Goal: Transaction & Acquisition: Obtain resource

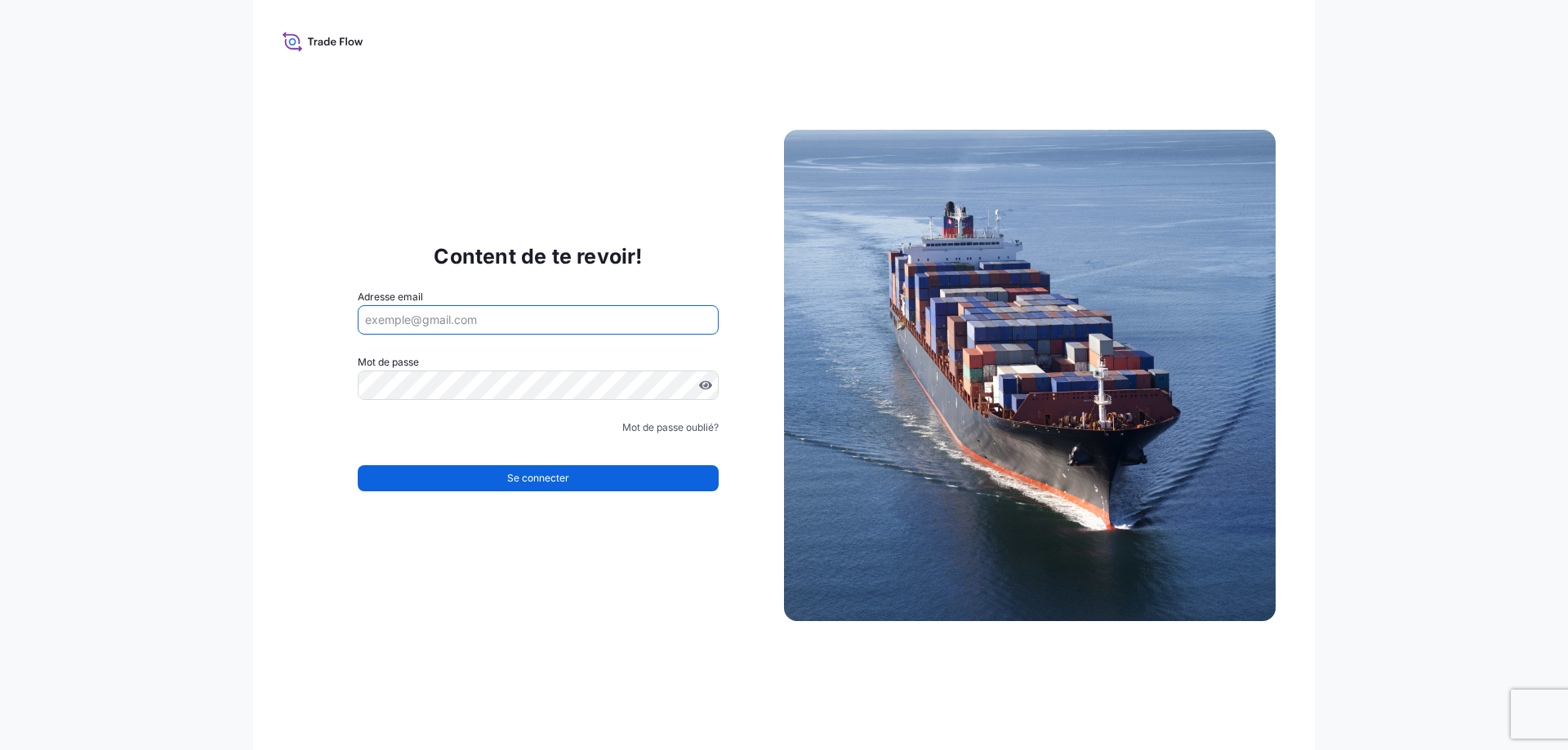
click at [476, 330] on input "Adresse email" at bounding box center [538, 320] width 361 height 29
type input "[EMAIL_ADDRESS][DOMAIN_NAME]"
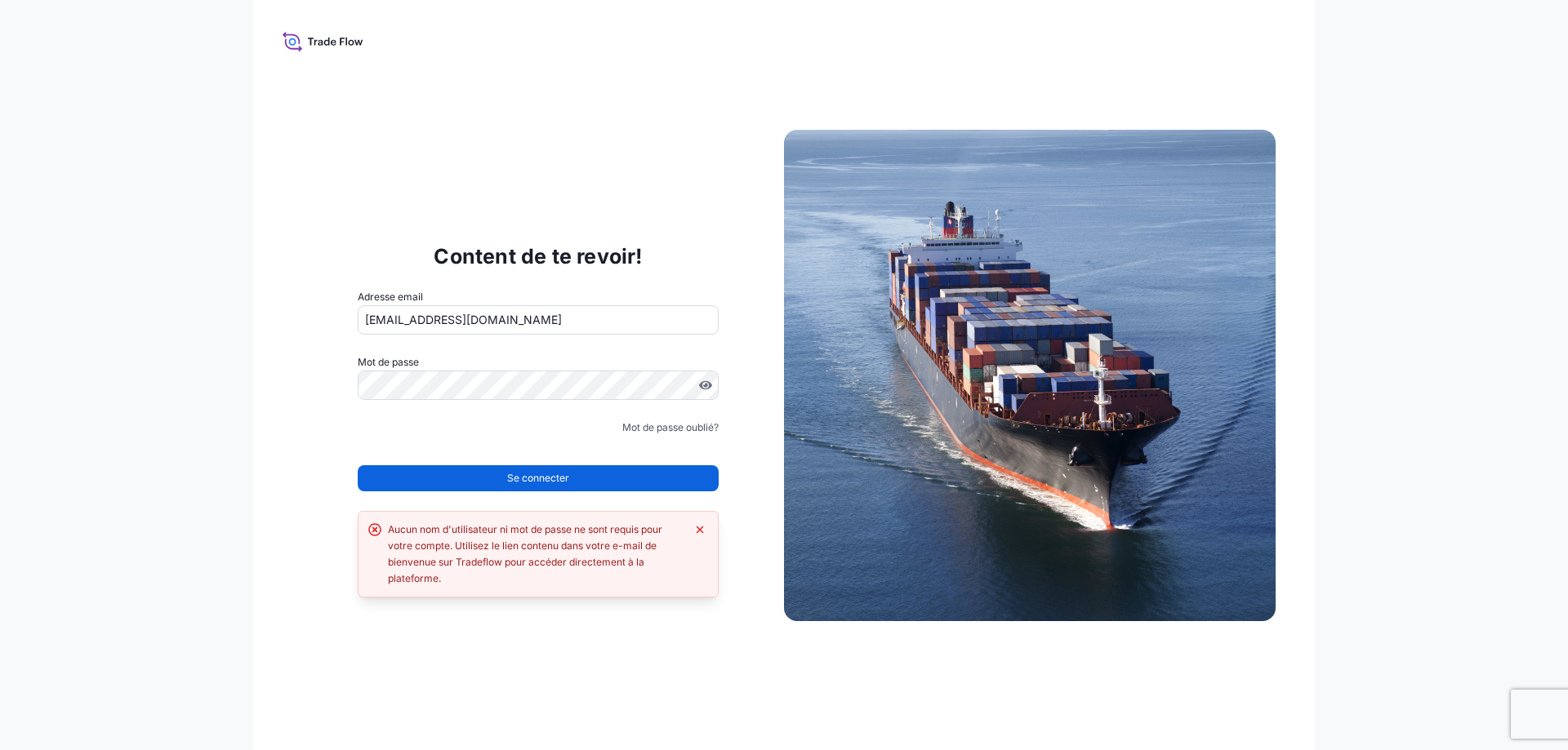
drag, startPoint x: 241, startPoint y: 385, endPoint x: 257, endPoint y: 387, distance: 16.1
click at [241, 386] on div "Content de te revoir! Adresse email [EMAIL_ADDRESS][DOMAIN_NAME] Mot de passe D…" at bounding box center [784, 375] width 1568 height 750
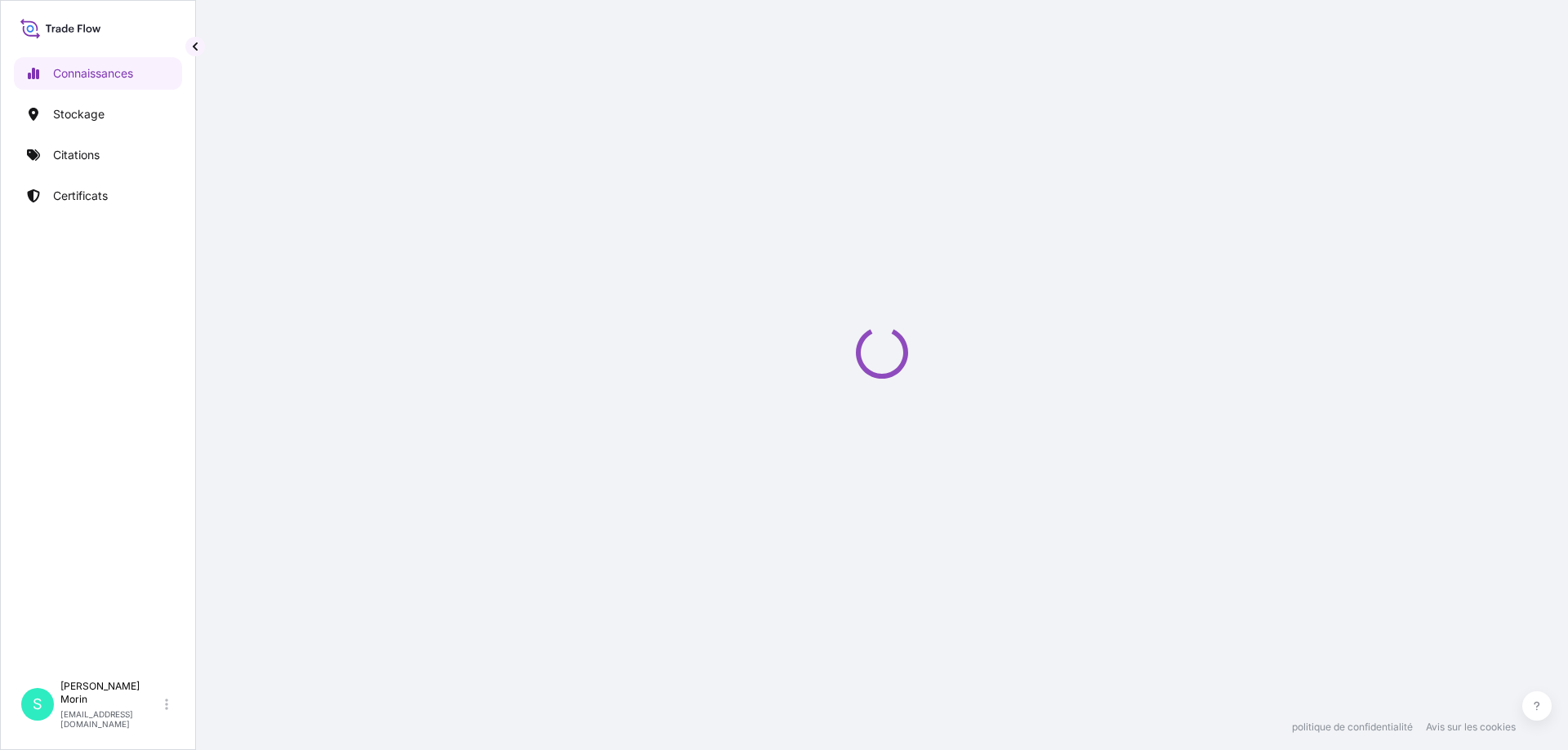
select select "2025"
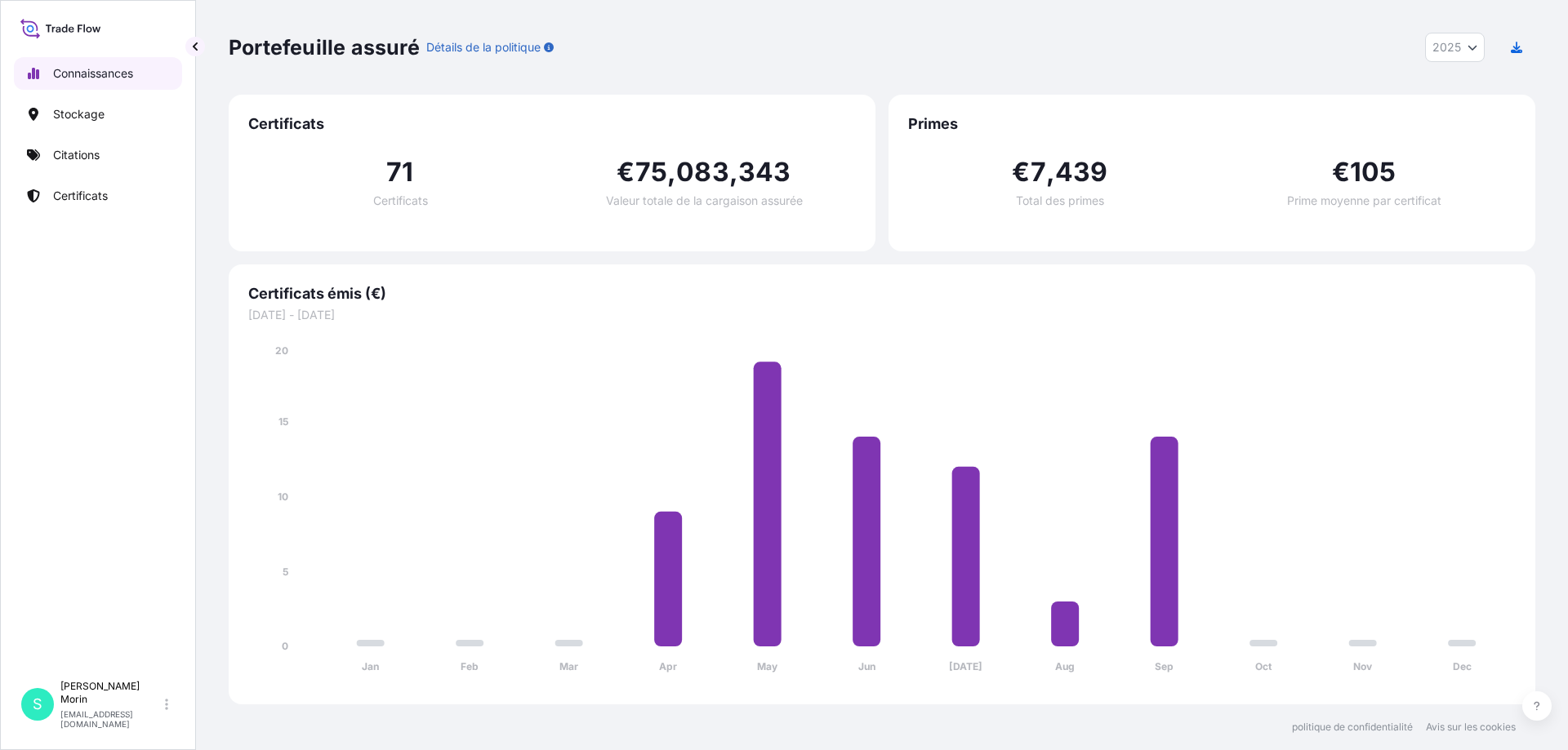
click at [83, 66] on font "Connaissances" at bounding box center [93, 73] width 80 height 14
click at [61, 150] on font "Citations" at bounding box center [76, 154] width 46 height 14
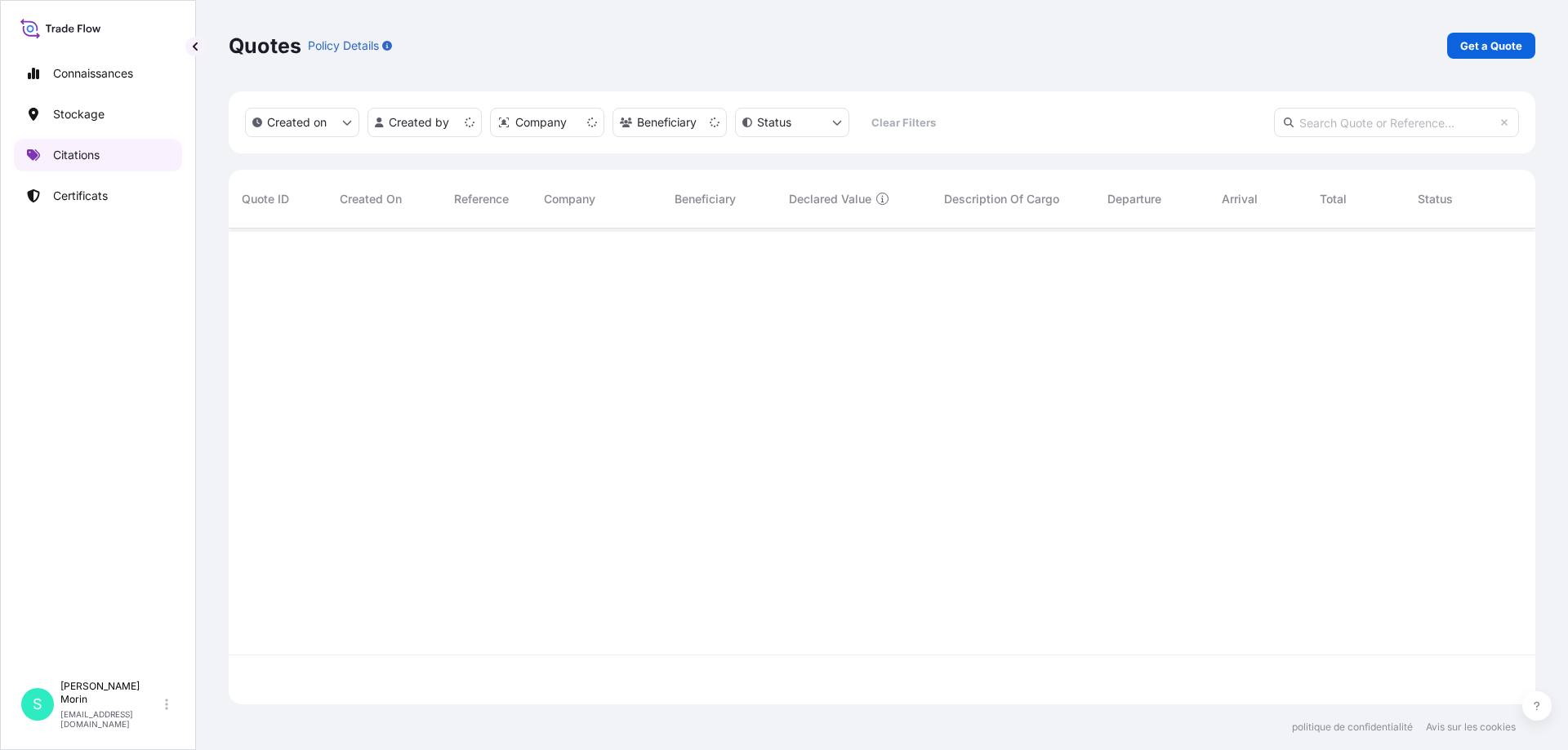
scroll to position [473, 1295]
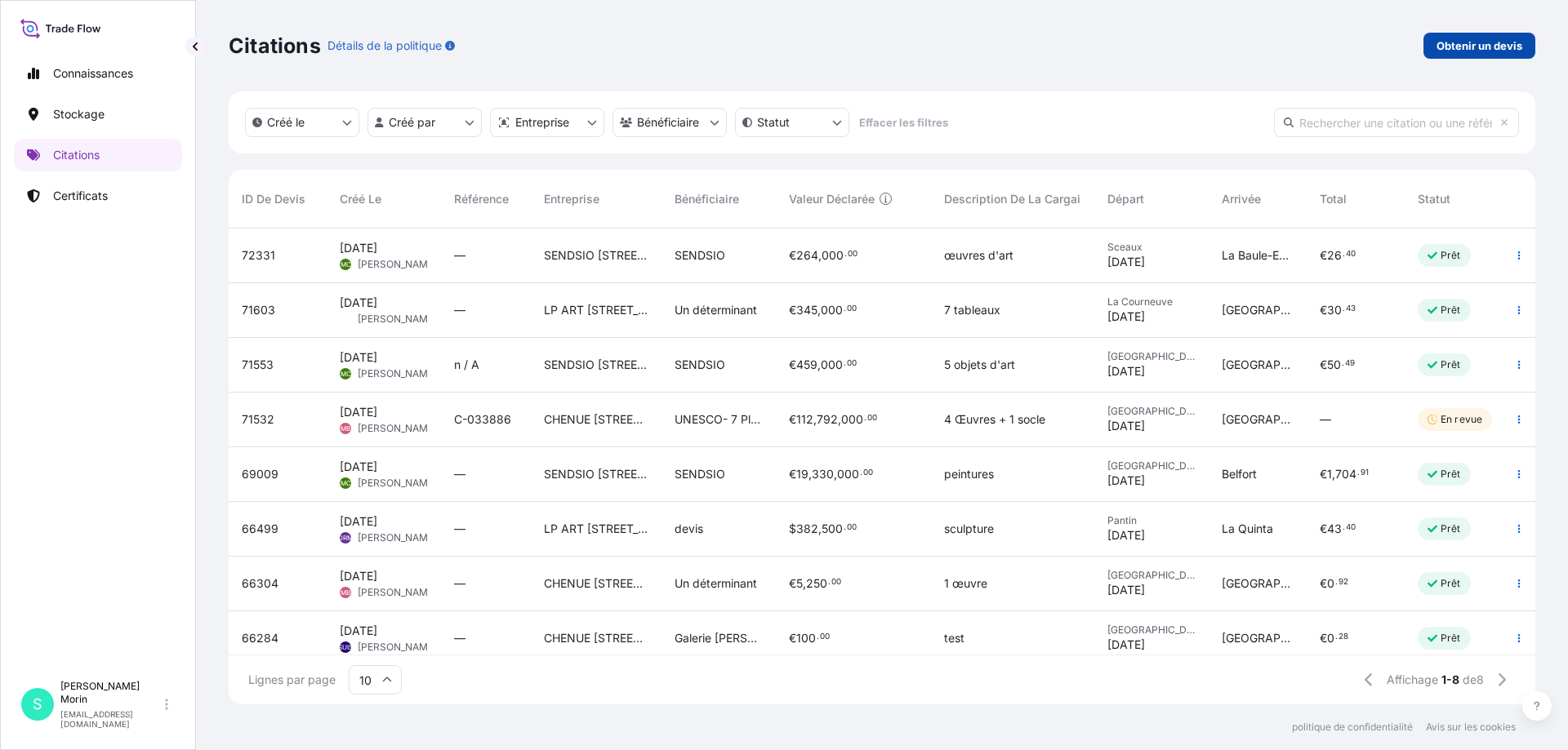
click at [1469, 46] on font "Obtenir un devis" at bounding box center [1479, 45] width 86 height 13
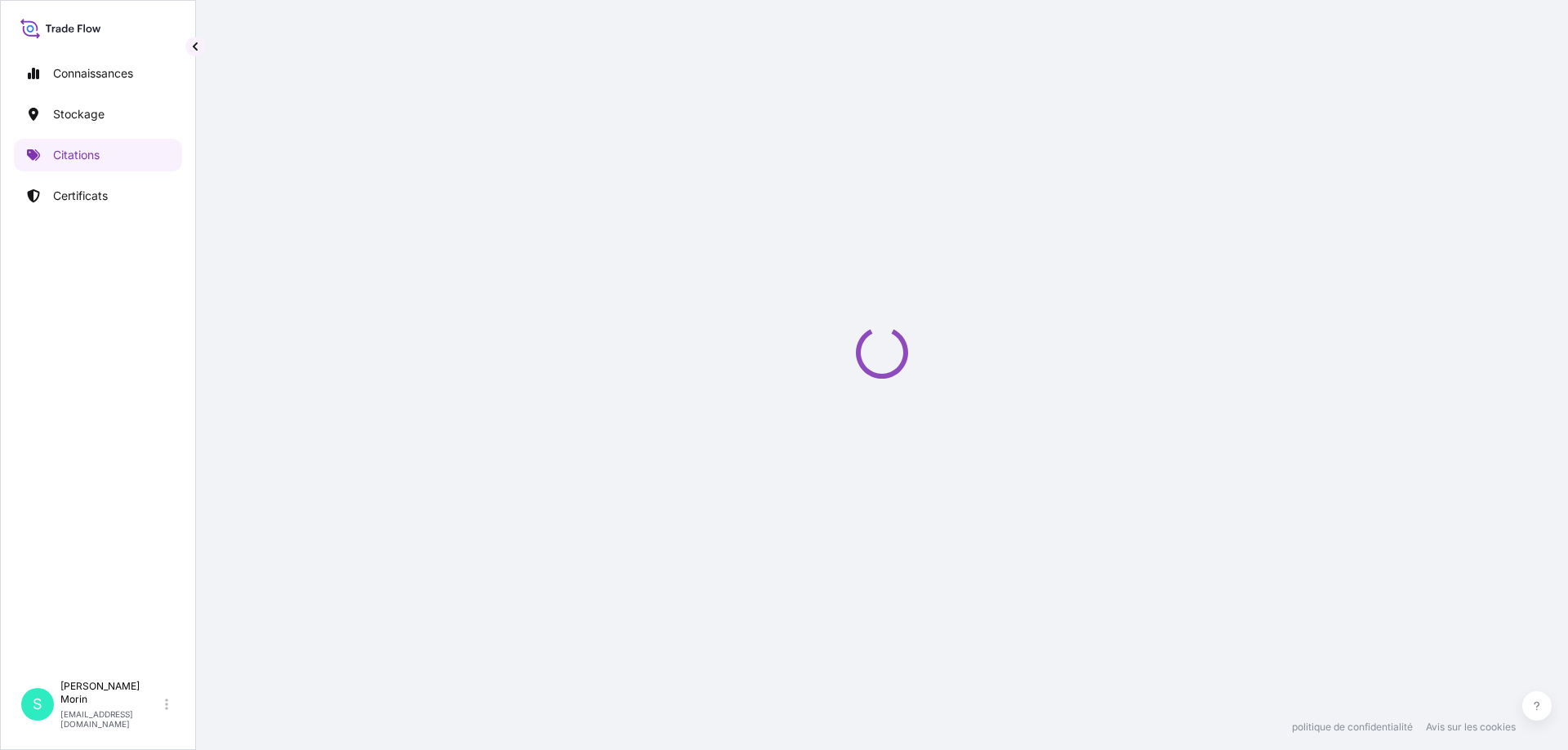
select select "Art Handling"
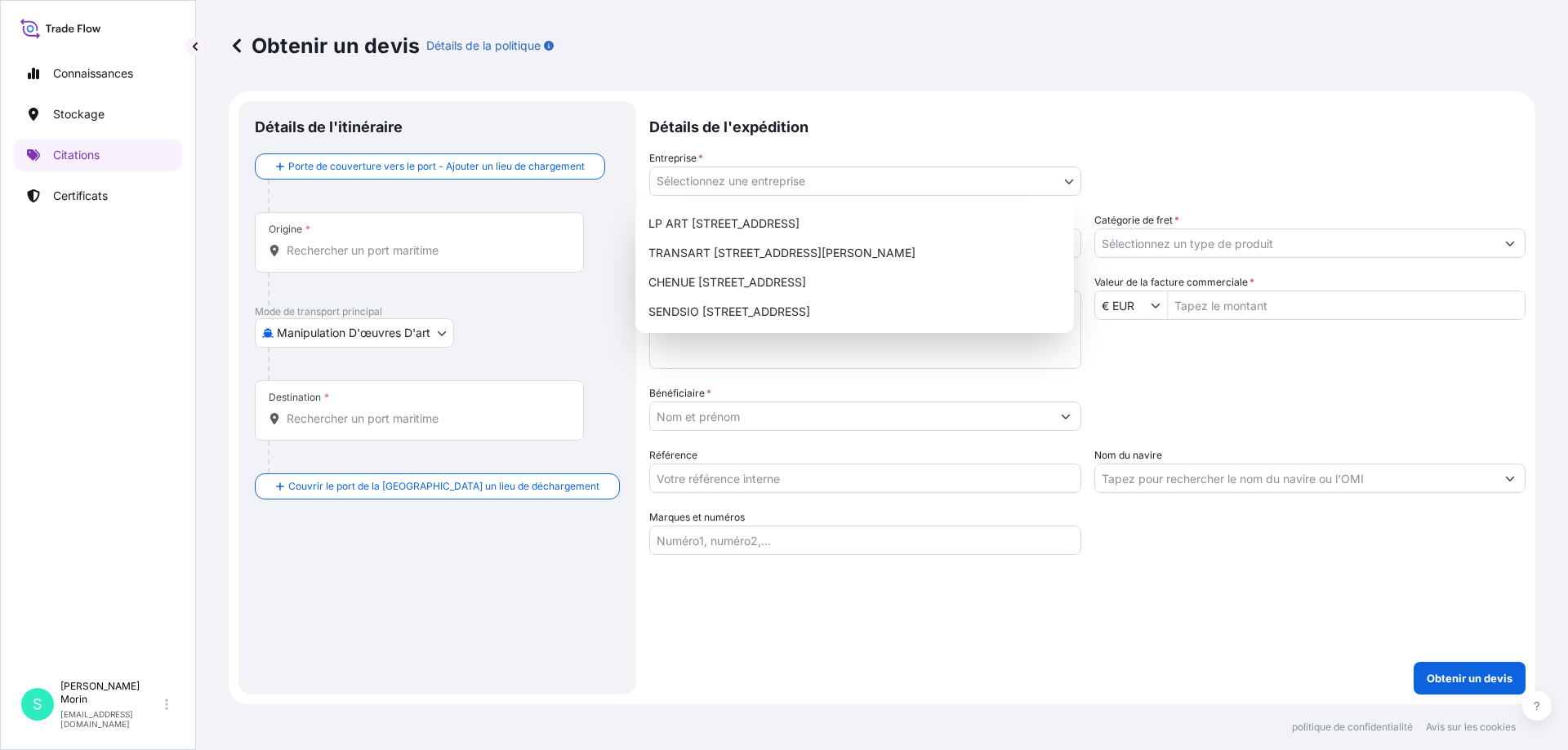
click at [733, 178] on body "Connaissances Stockage Citations Certificats S Sabrina Morin smorin@lpart.fr Ob…" at bounding box center [784, 375] width 1568 height 750
click at [702, 224] on font "LP ART 274-276 Rue de Rosny - 93100 Montreuil" at bounding box center [724, 224] width 151 height 14
select select "31995"
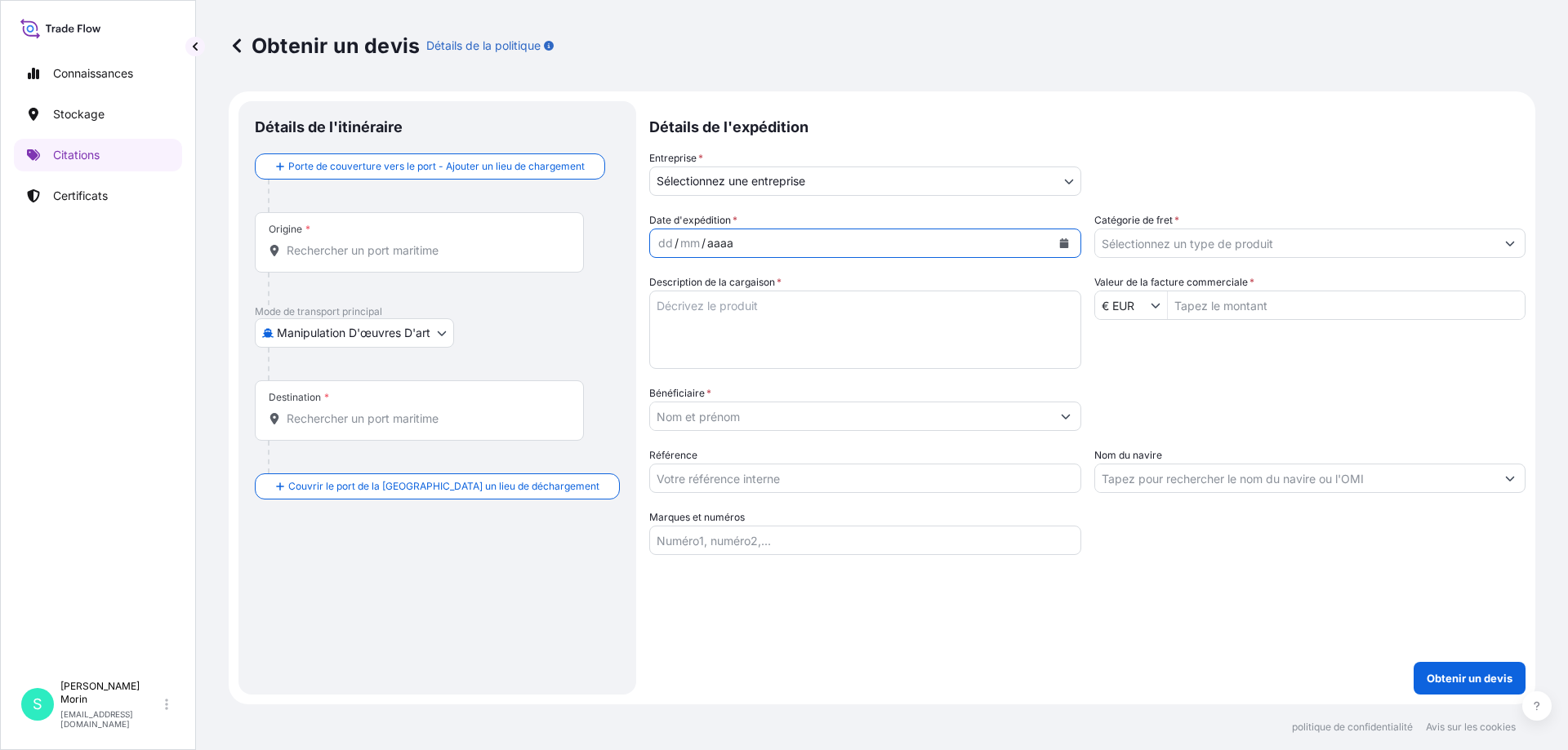
click at [717, 244] on font "aaaa" at bounding box center [719, 243] width 26 height 14
click at [658, 244] on font "dd" at bounding box center [665, 243] width 15 height 14
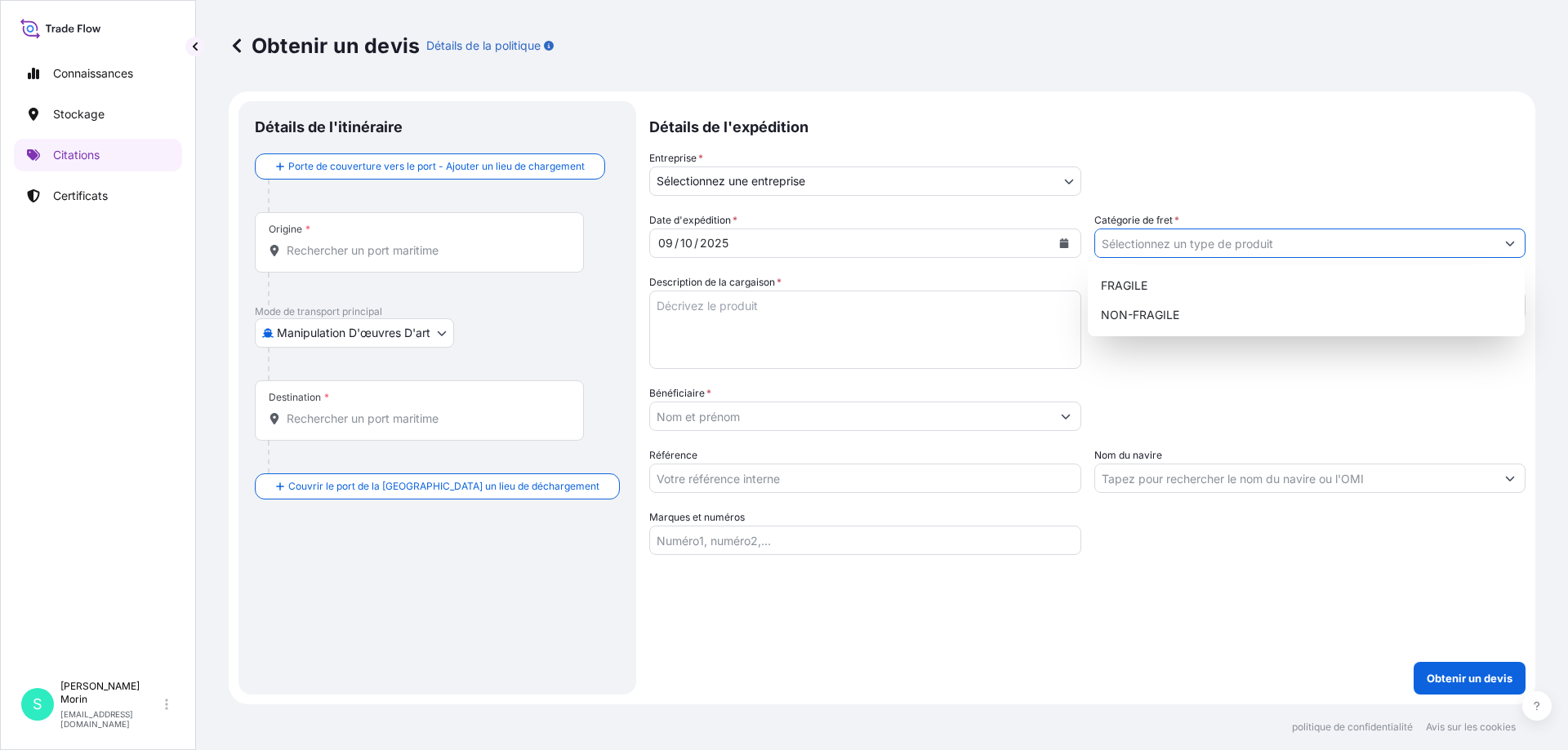
click at [1118, 238] on input "Catégorie de fret *" at bounding box center [1295, 243] width 401 height 29
click at [1125, 311] on font "NON FRAGILE" at bounding box center [1139, 315] width 76 height 14
type input "NON-FRAGILE"
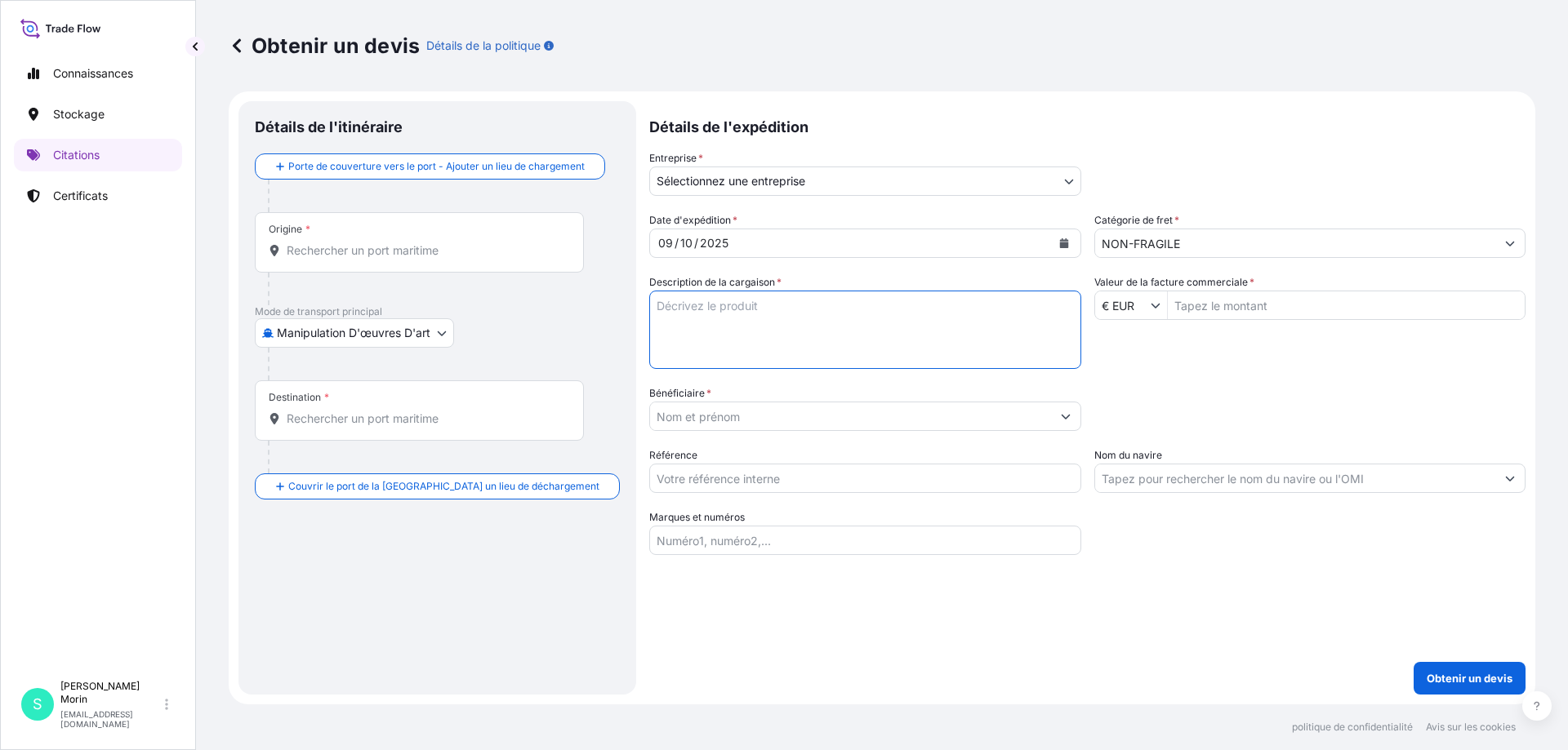
click at [887, 330] on textarea "Description de la cargaison *" at bounding box center [865, 329] width 432 height 78
type textarea "peintures sculpture"
click at [704, 430] on div at bounding box center [865, 415] width 432 height 29
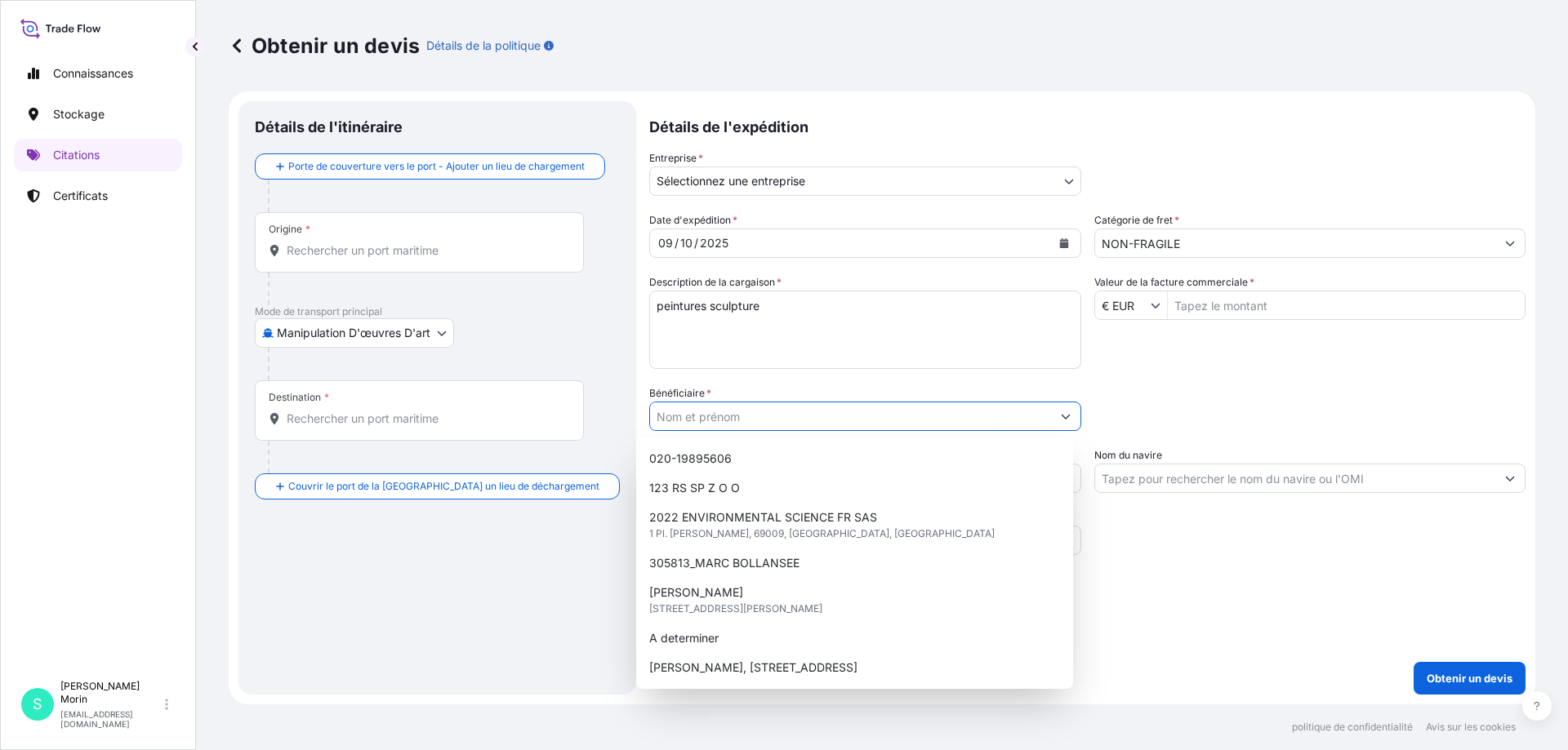
click at [704, 417] on input "Bénéficiaire *" at bounding box center [851, 415] width 401 height 29
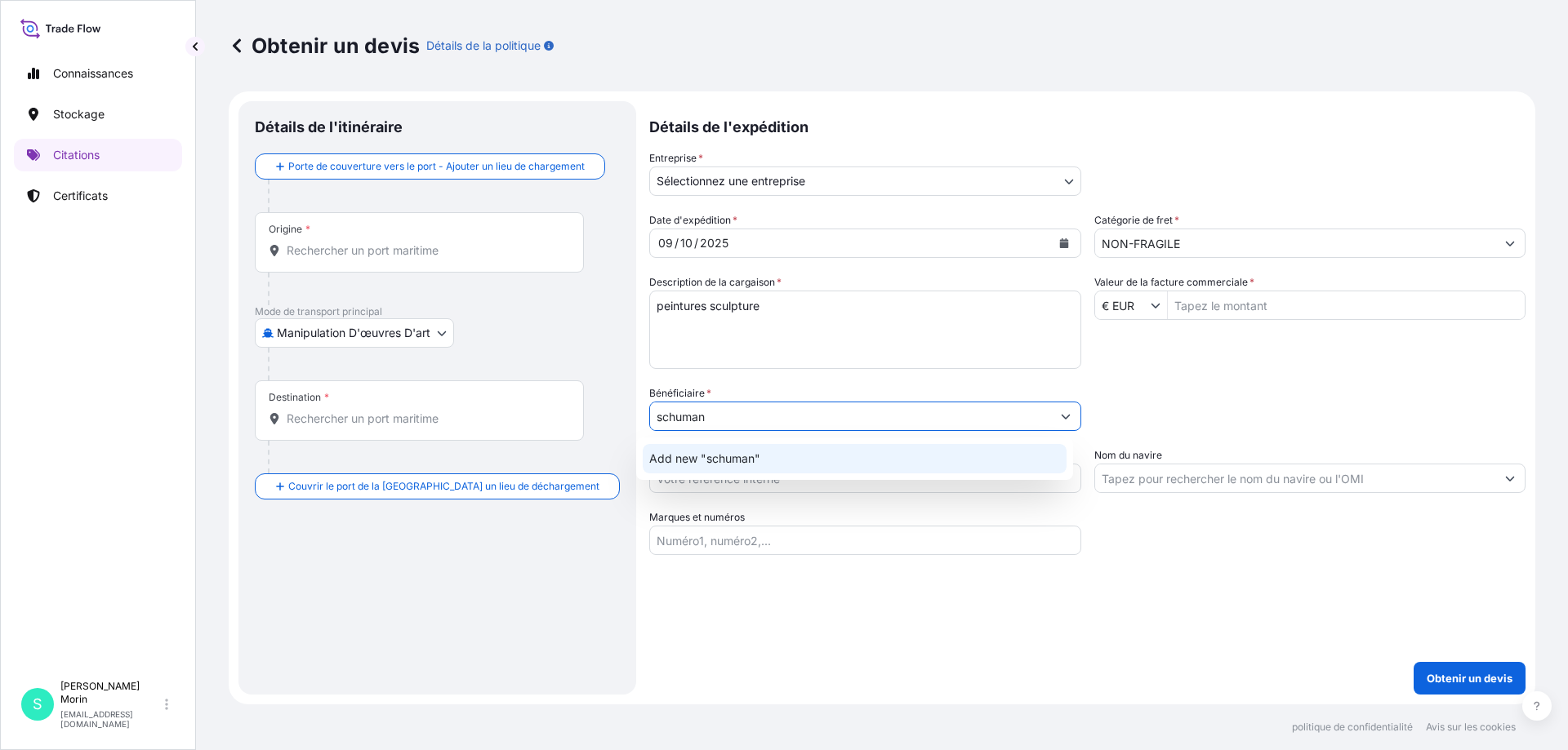
click at [688, 453] on span "Add new "schuman"" at bounding box center [704, 459] width 111 height 16
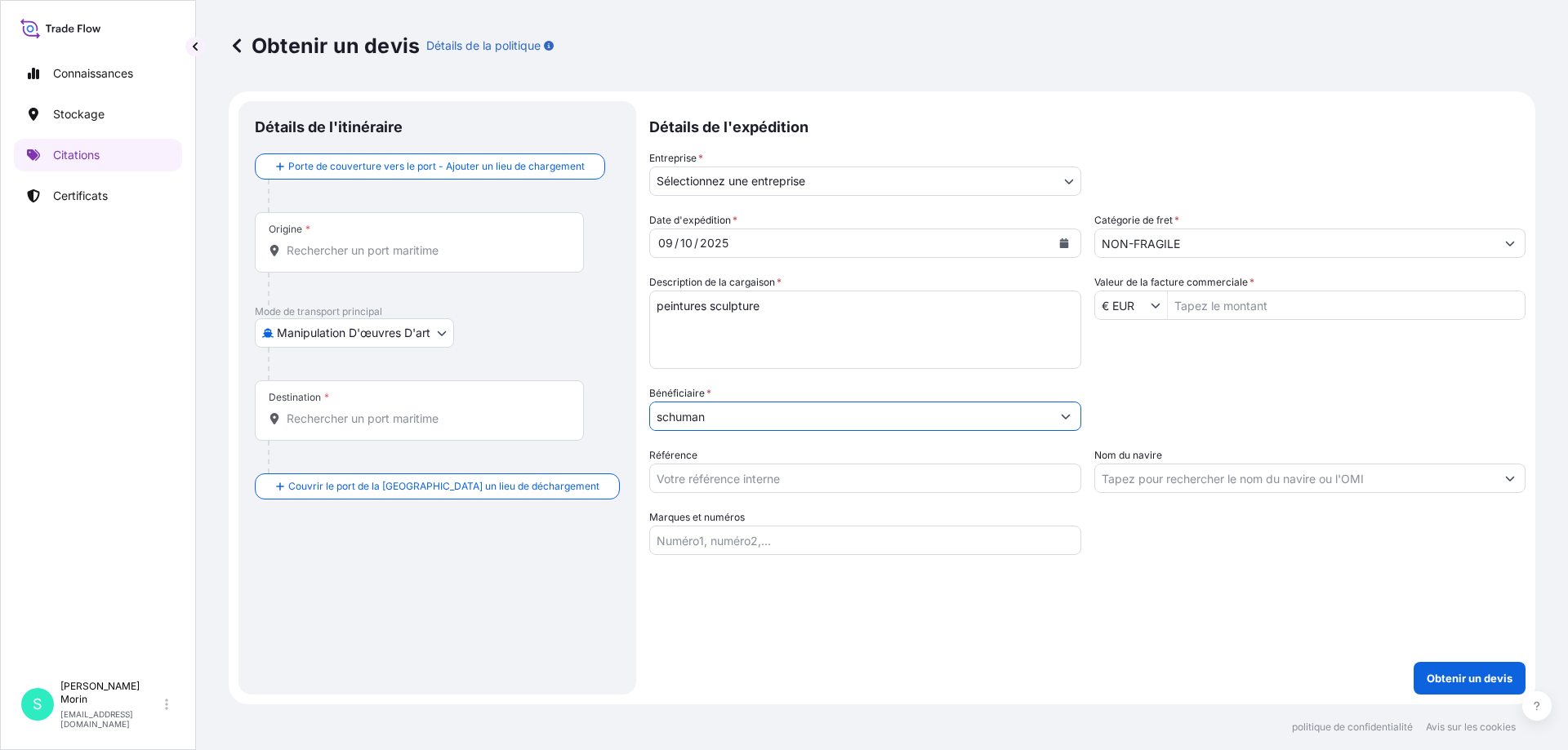
type input "schuman"
click at [354, 241] on div "Origine *" at bounding box center [419, 242] width 329 height 60
click at [354, 242] on input "Origine *" at bounding box center [425, 250] width 277 height 16
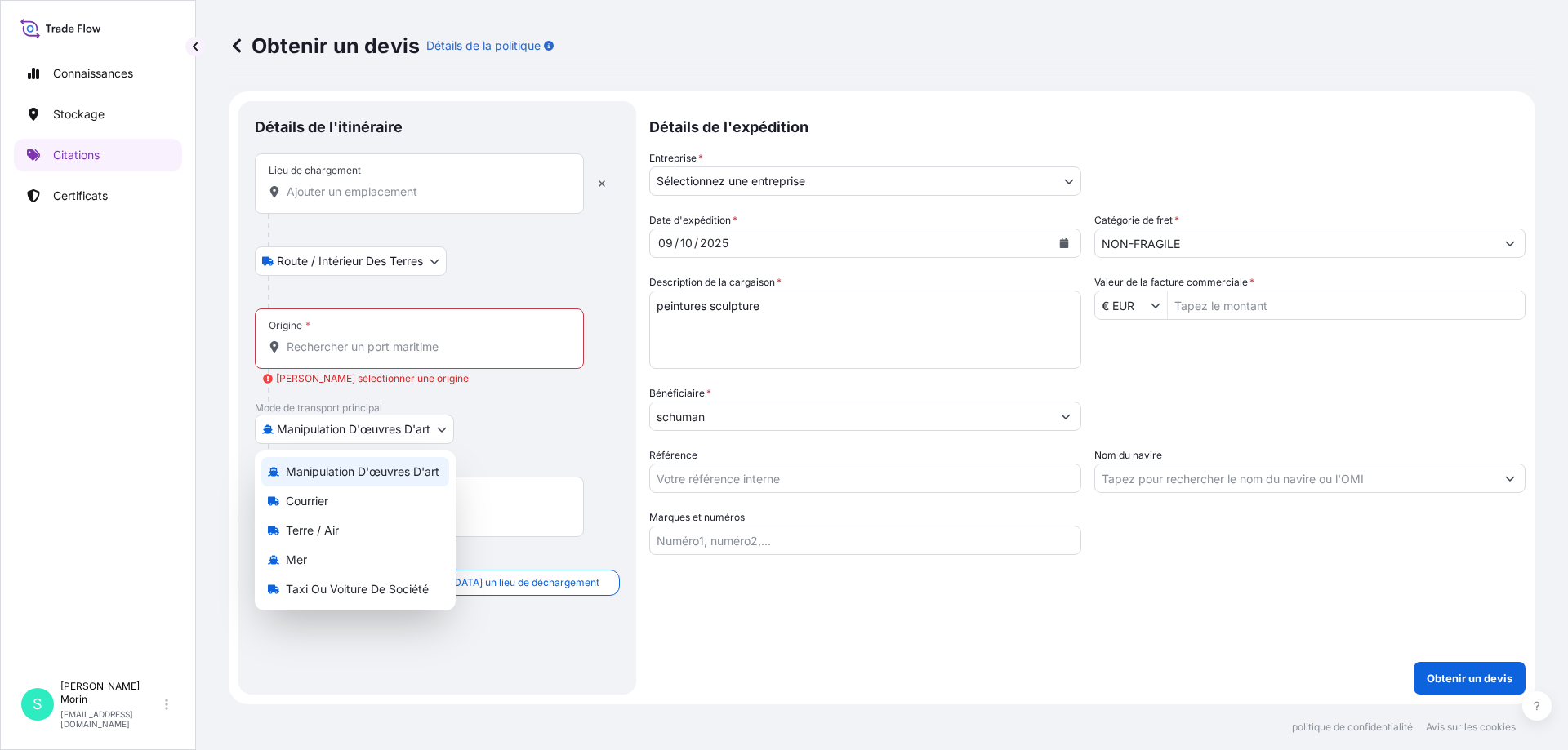
click at [326, 438] on body "Connaissances Stockage Citations Certificats S Sabrina Morin smorin@lpart.fr Ob…" at bounding box center [784, 375] width 1568 height 750
click at [307, 531] on font "Terre / Air" at bounding box center [313, 531] width 53 height 14
select select "Land / Air"
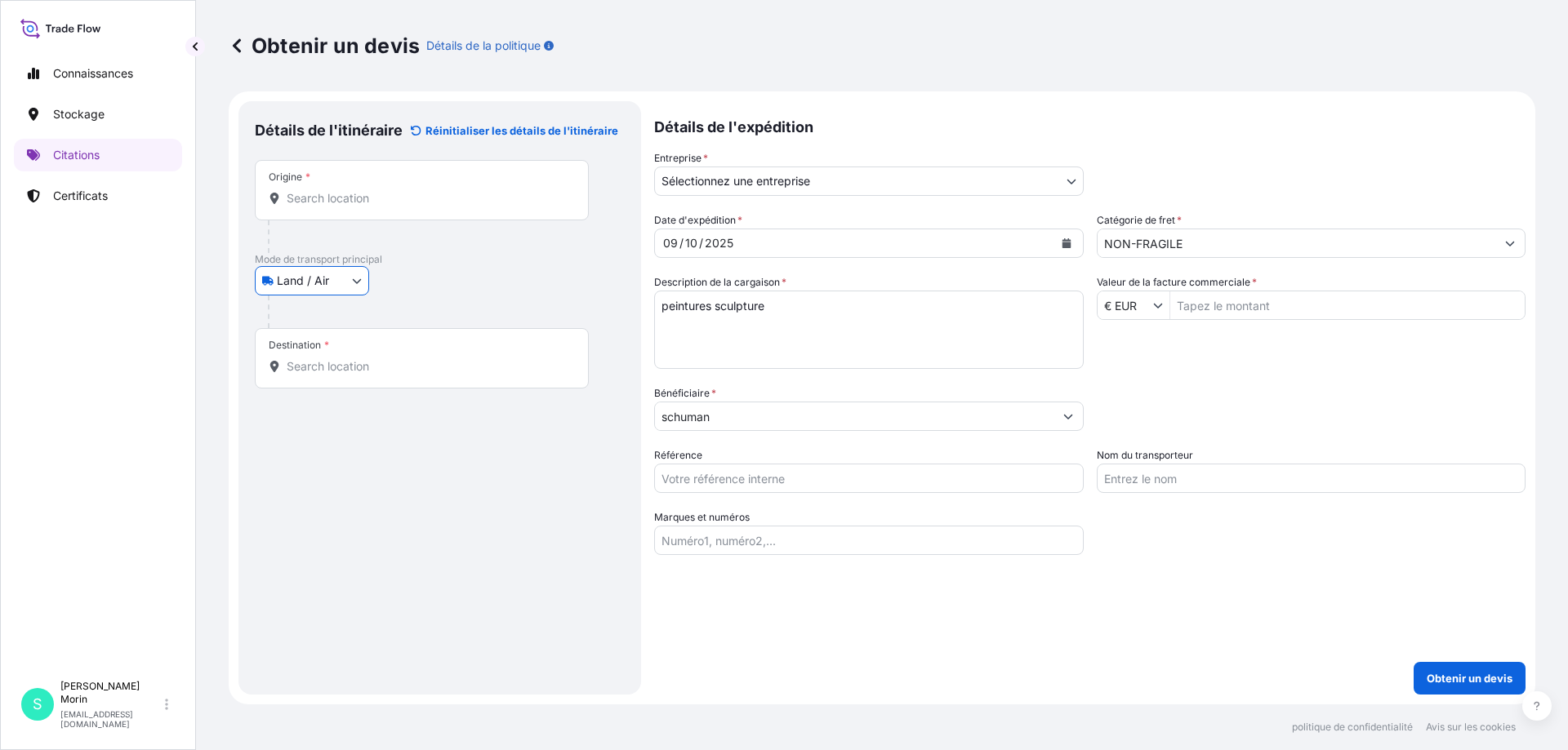
click at [307, 364] on input "Destination *" at bounding box center [427, 367] width 281 height 16
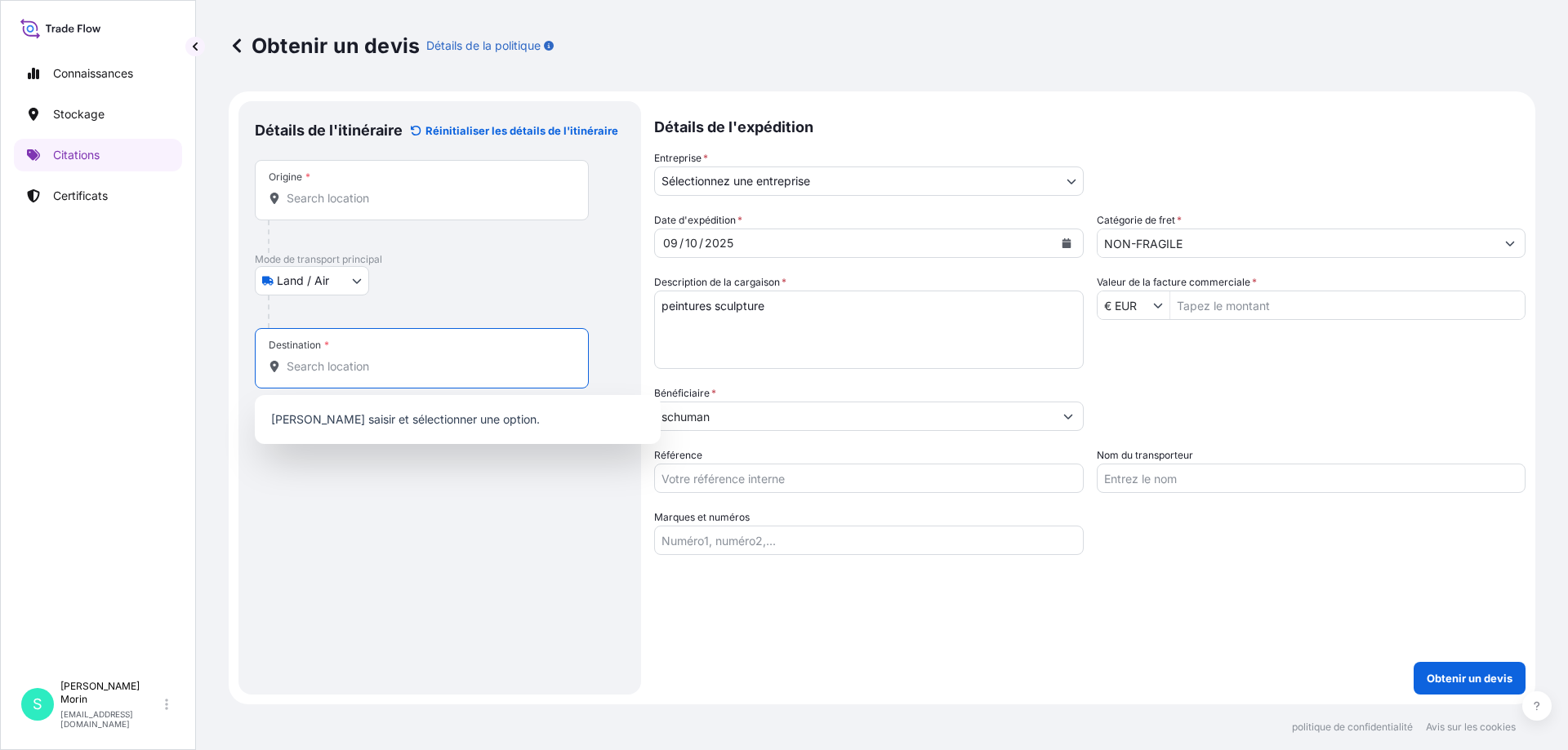
click at [305, 203] on input "Origine *" at bounding box center [427, 198] width 281 height 16
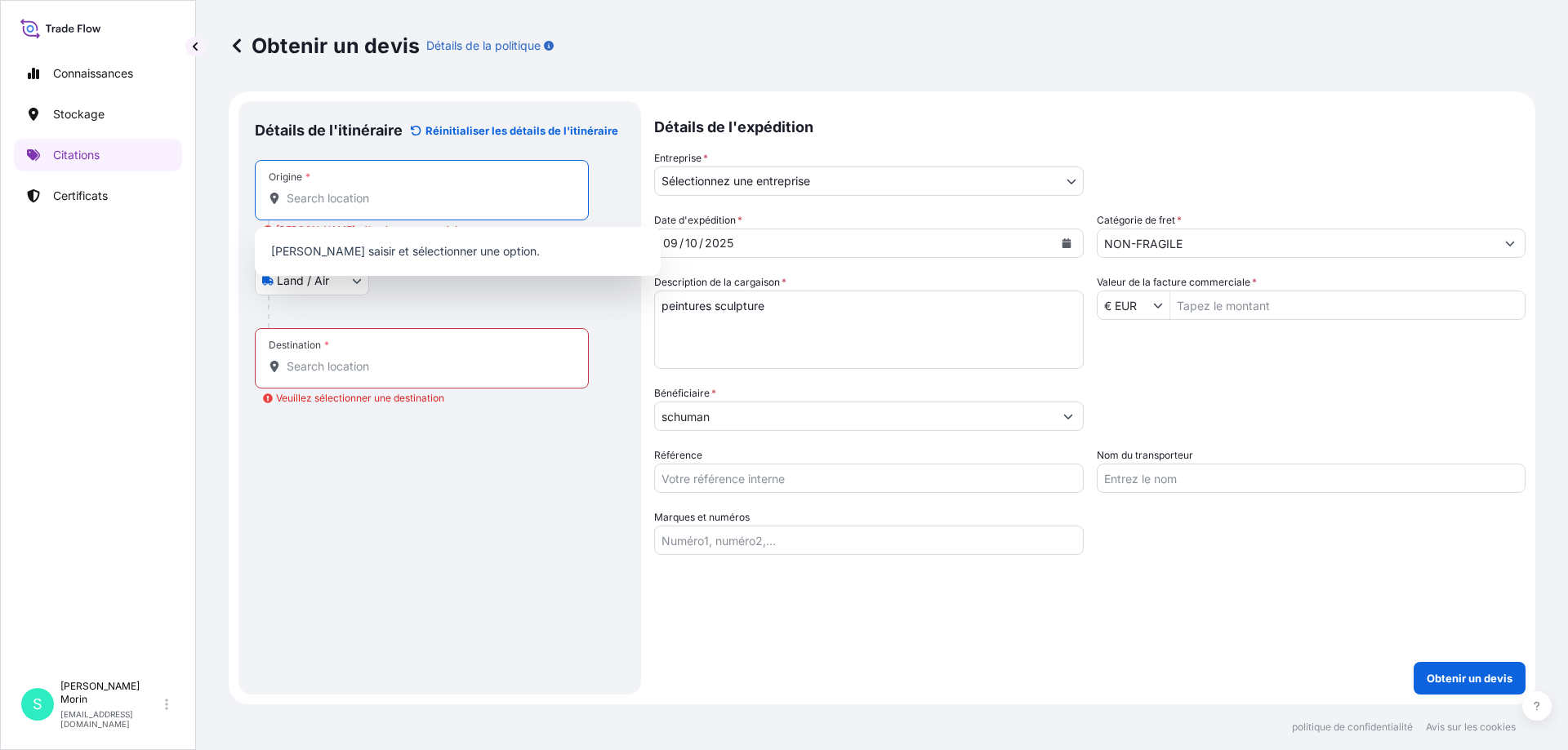
click at [353, 195] on input "Origine * Veuillez sélectionner une origine" at bounding box center [427, 198] width 281 height 16
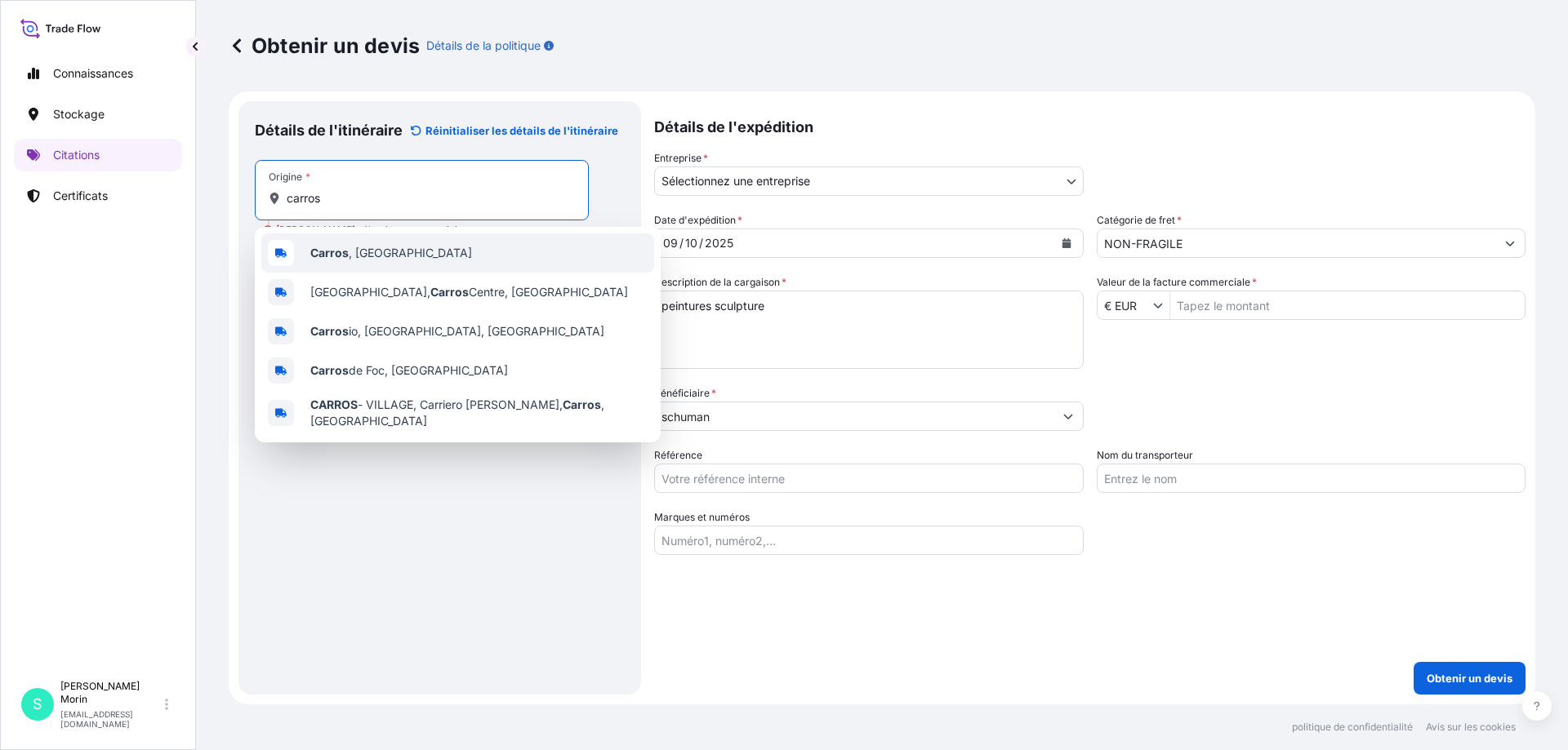
click at [358, 257] on span "Carros , France" at bounding box center [391, 253] width 162 height 16
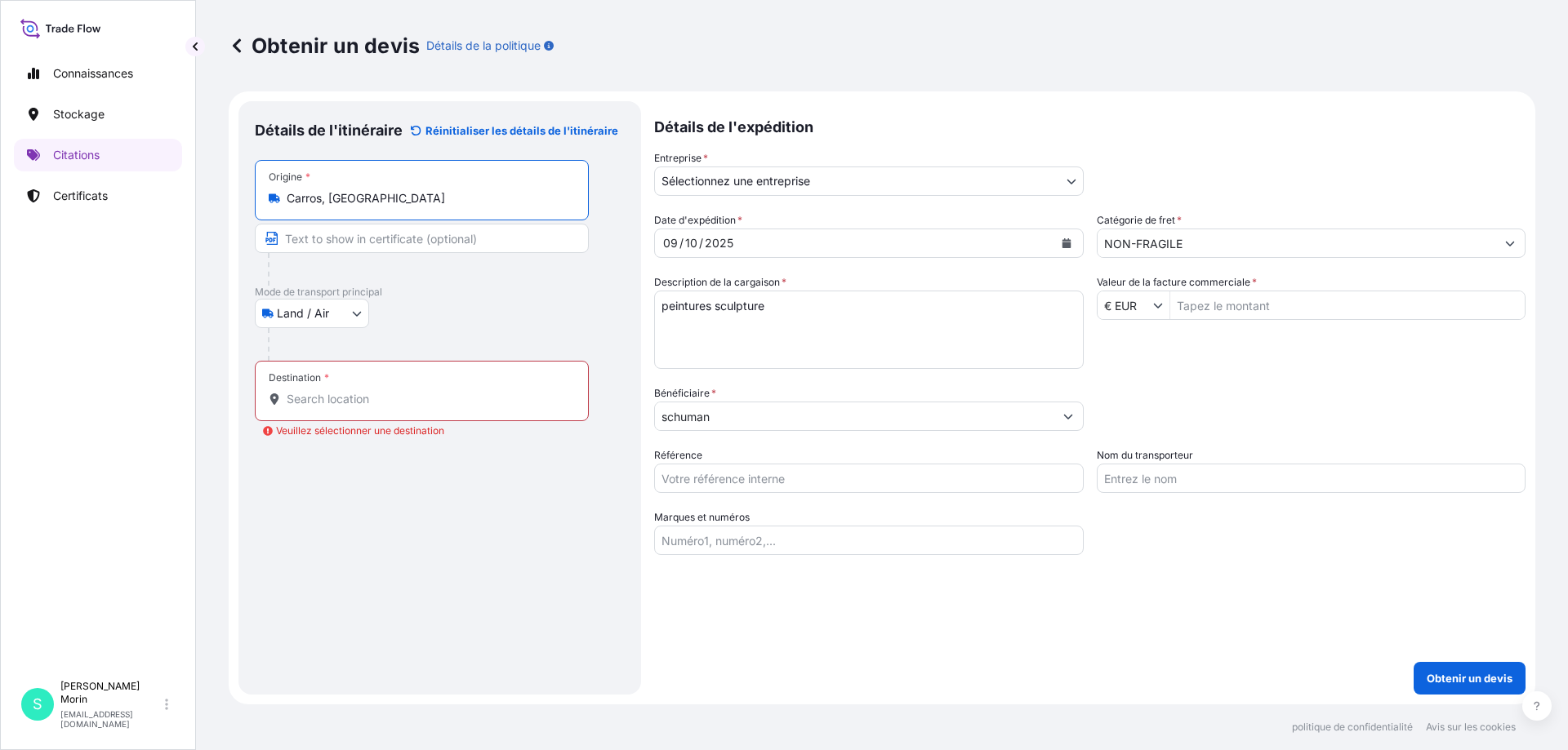
type input "Carros, France"
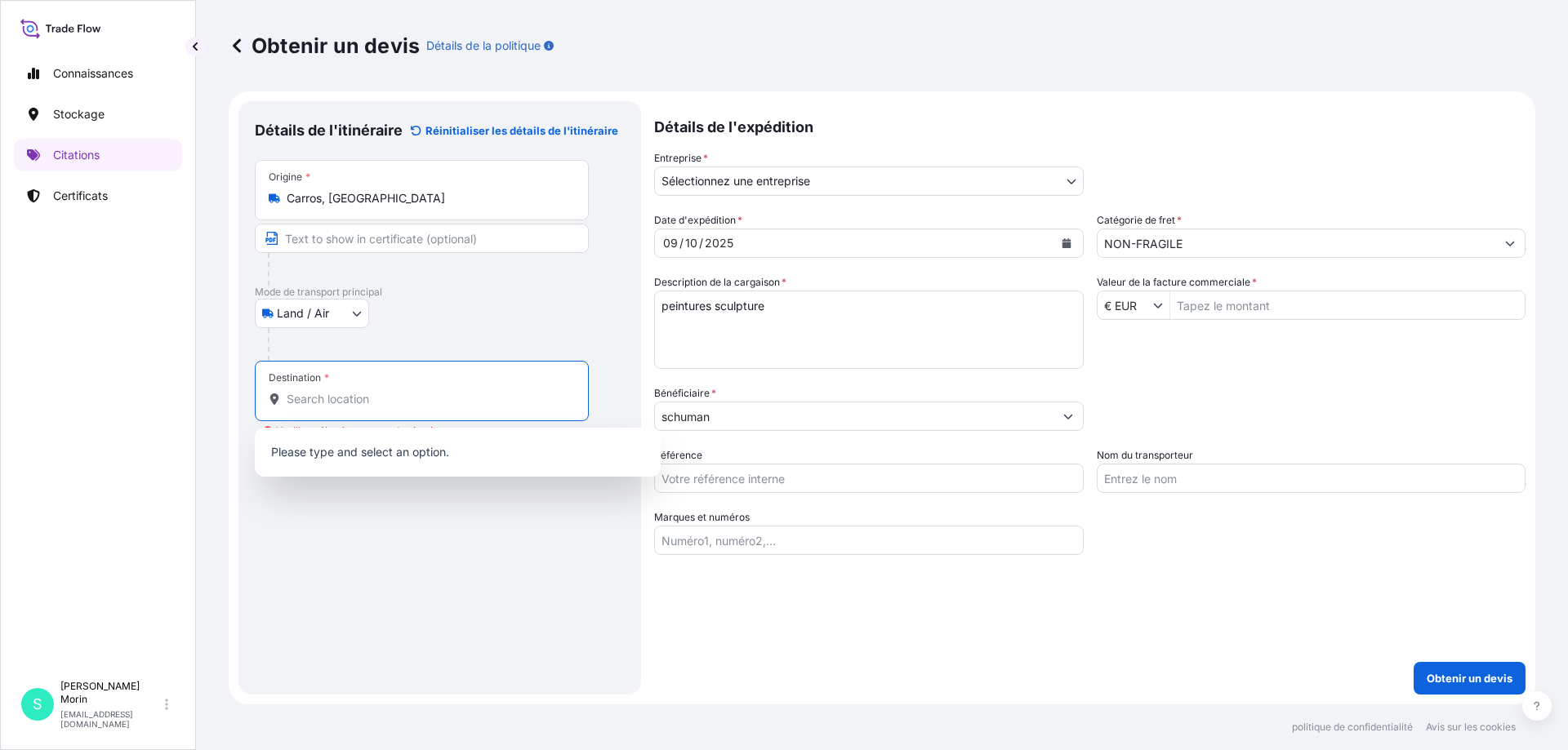
click at [360, 393] on input "Destination * Veuillez sélectionner une destination" at bounding box center [427, 399] width 281 height 16
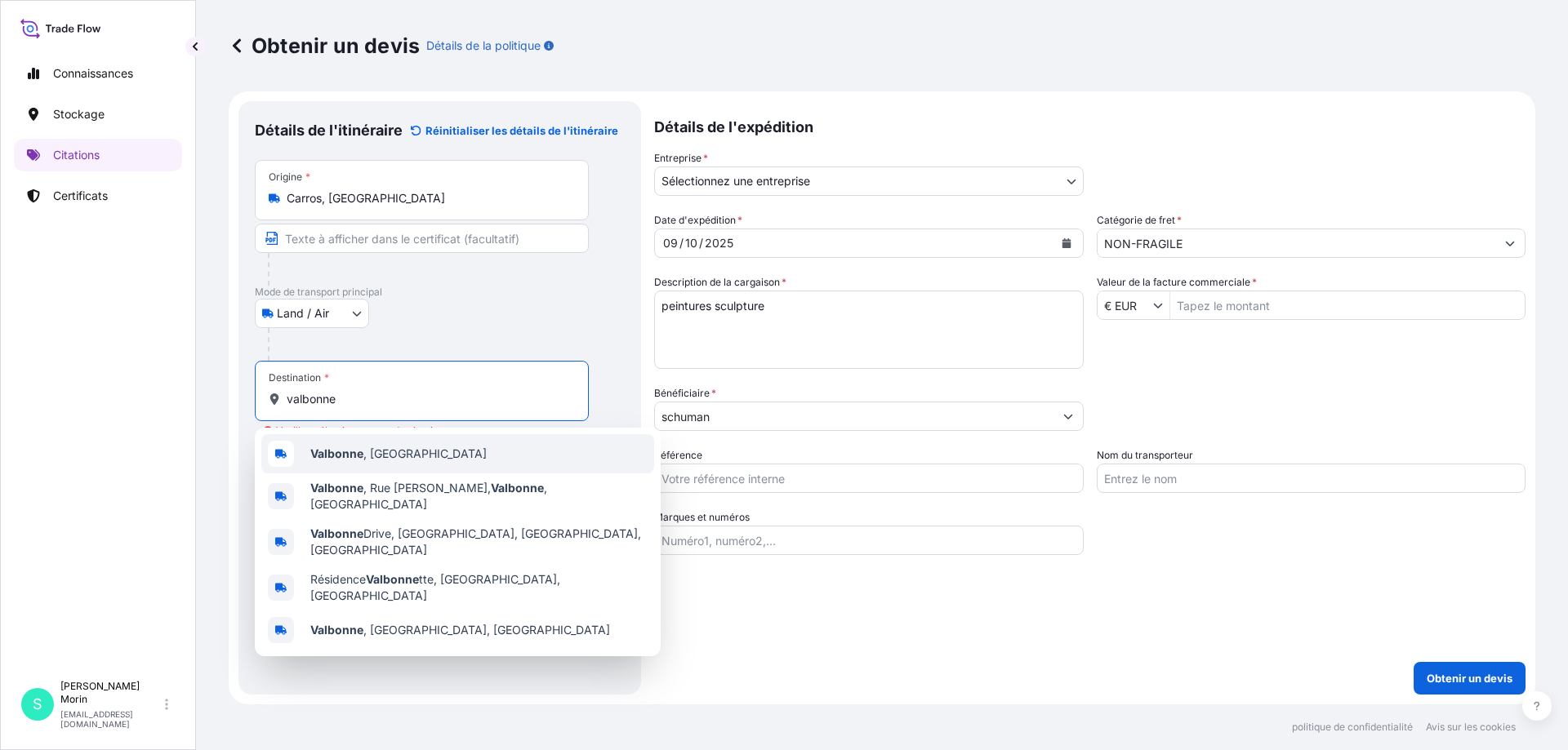
click at [337, 458] on b "Valbonne" at bounding box center [337, 454] width 53 height 14
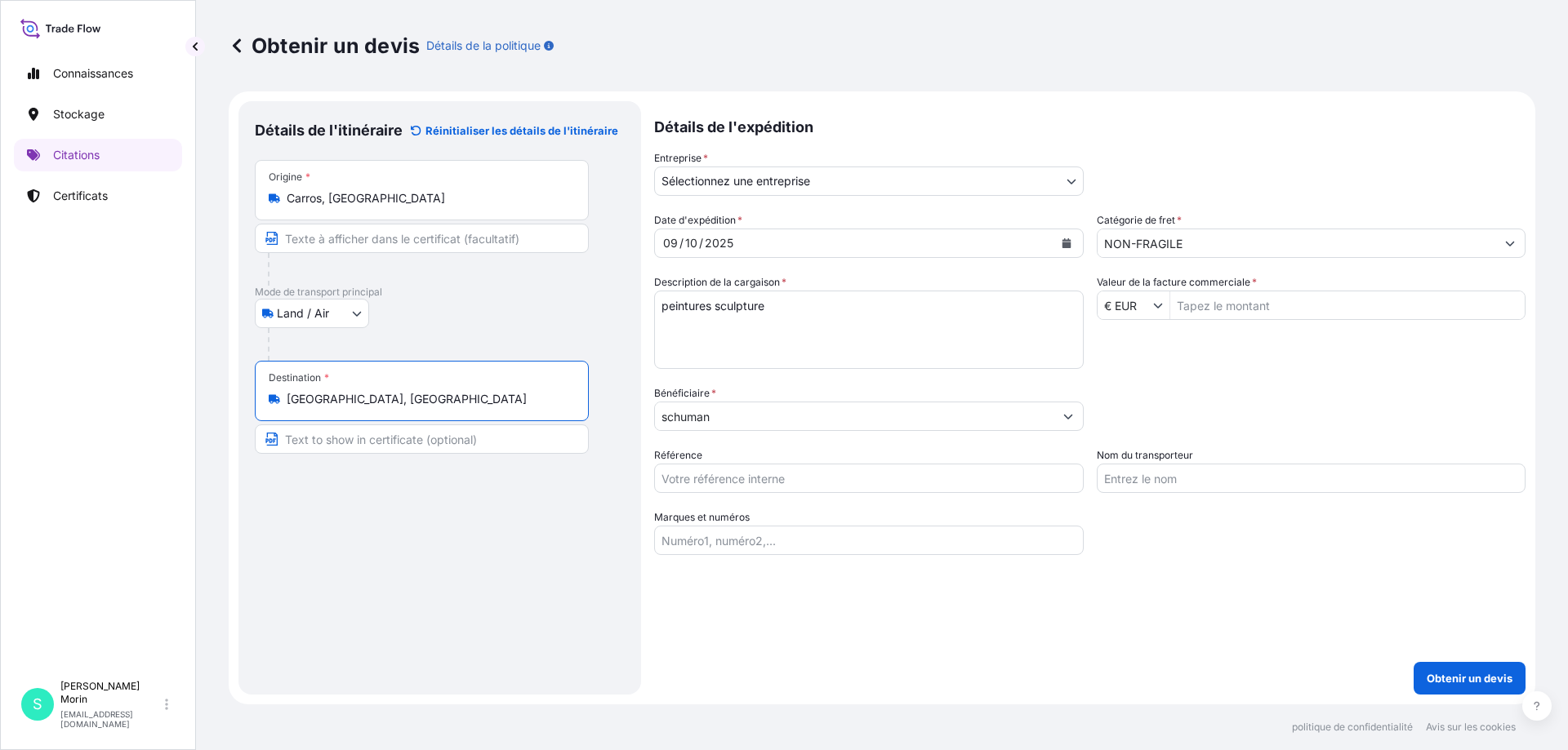
type input "Valbonne, France"
click at [1189, 304] on input "Valeur de la facture commerciale *" at bounding box center [1348, 304] width 355 height 29
type input "1,812,330"
click at [1209, 397] on div "Catégorie d'emballage Tapez pour rechercher un mode conteneur Veuillez d’abord …" at bounding box center [1311, 408] width 430 height 46
click at [1166, 487] on input "Nom du transporteur" at bounding box center [1311, 478] width 430 height 29
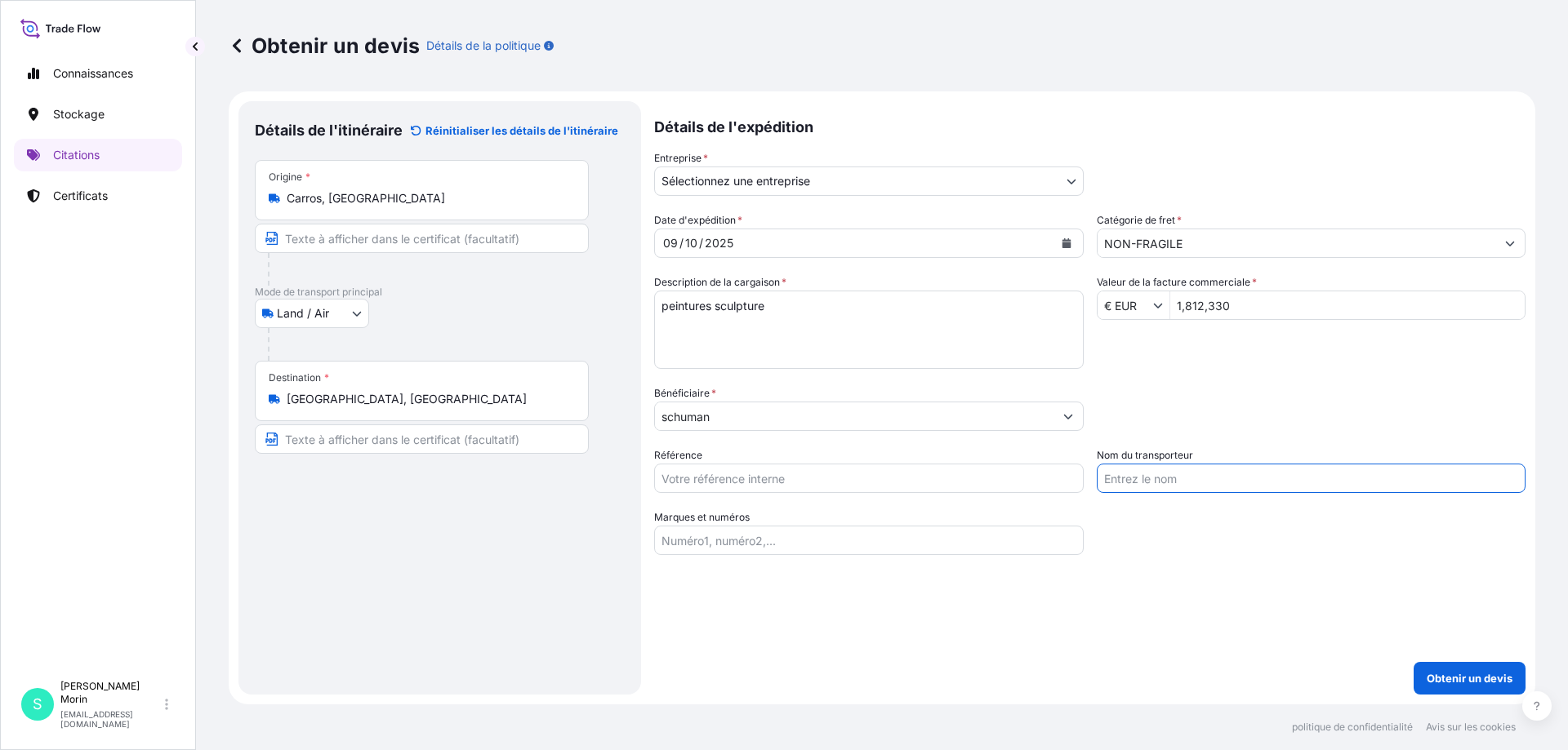
type input "LP ART"
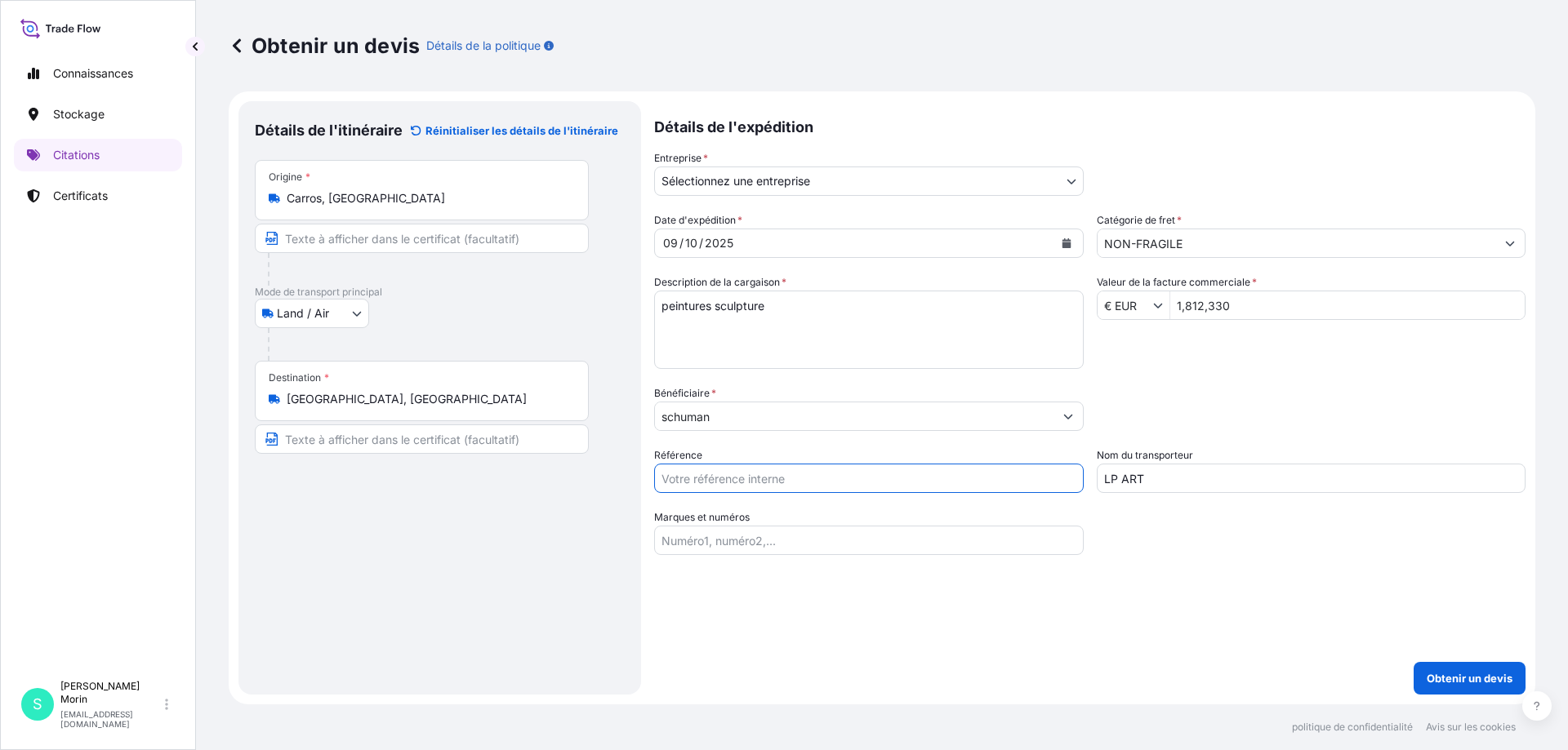
click at [890, 477] on input "Référence" at bounding box center [869, 478] width 430 height 29
type input "stockage schuman"
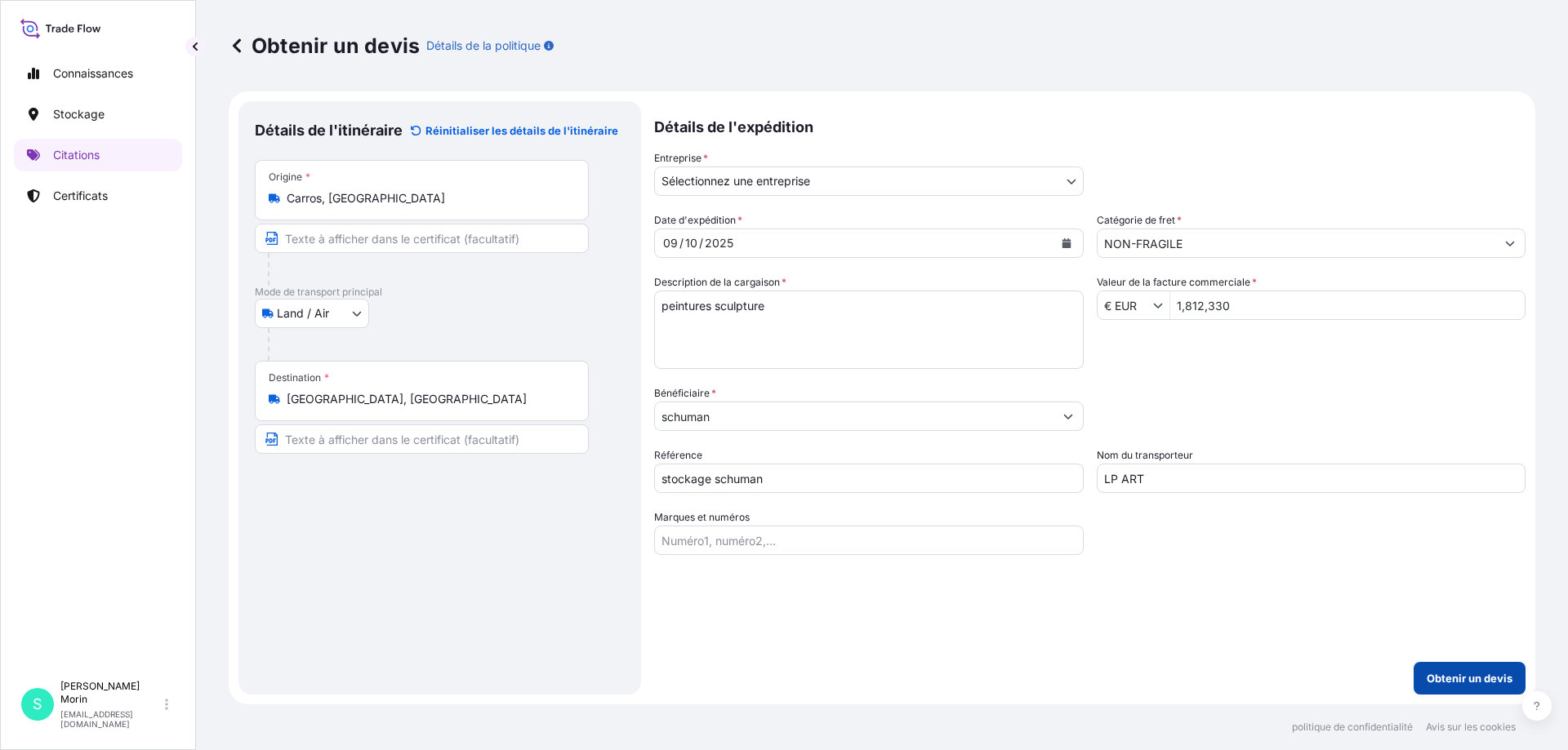
click at [1461, 676] on font "Obtenir un devis" at bounding box center [1469, 678] width 86 height 13
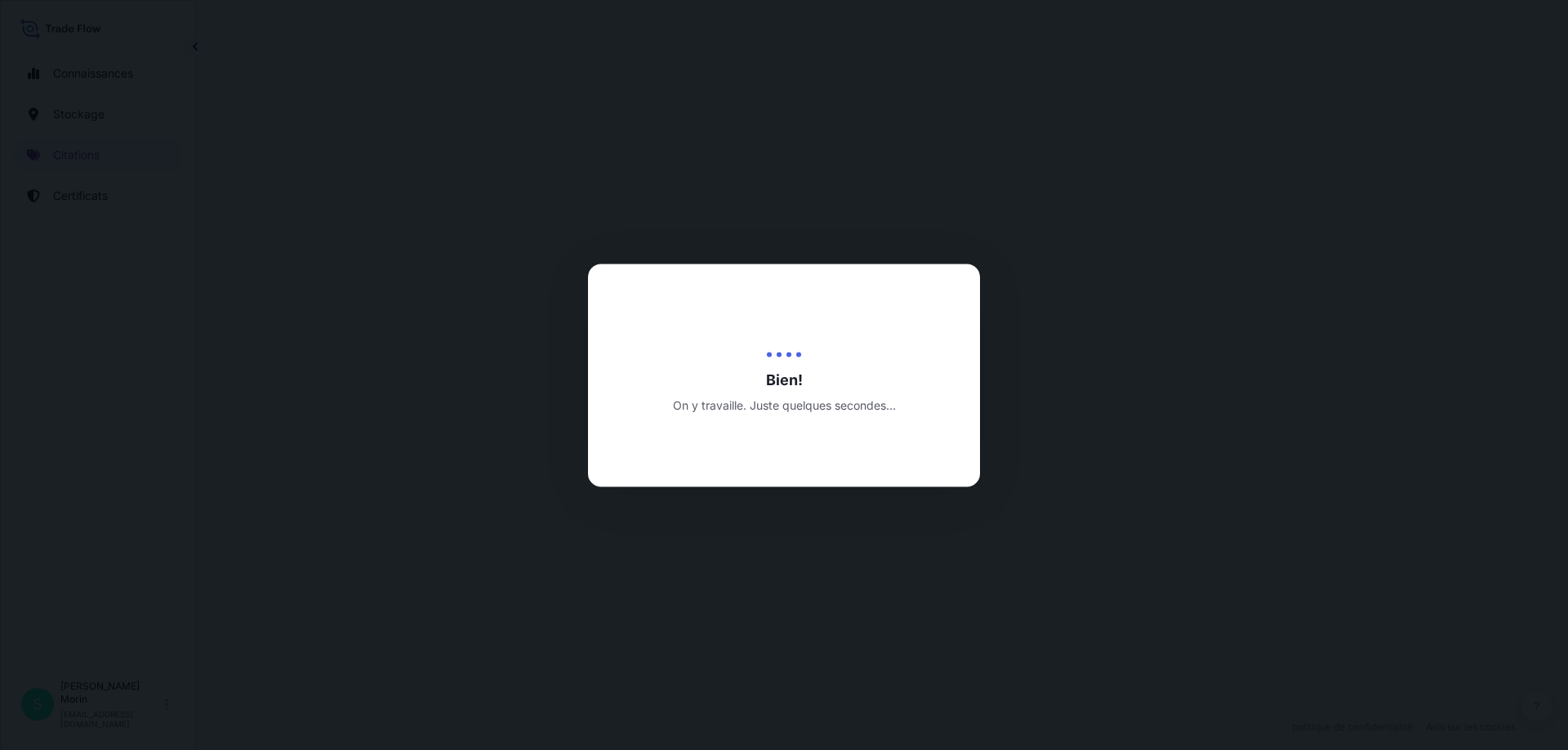
select select "Land / Air"
select select "31995"
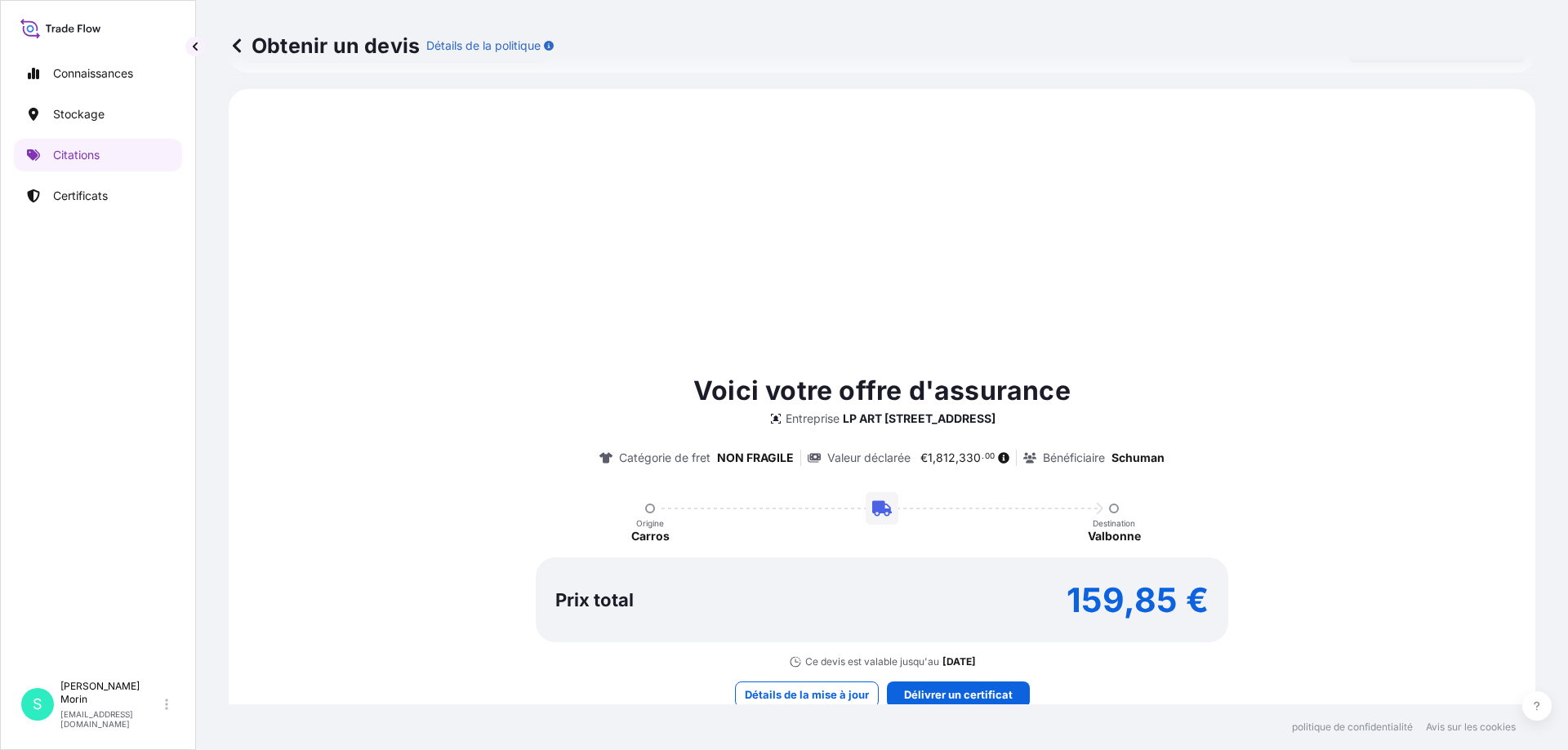
scroll to position [545, 0]
